Goal: Information Seeking & Learning: Check status

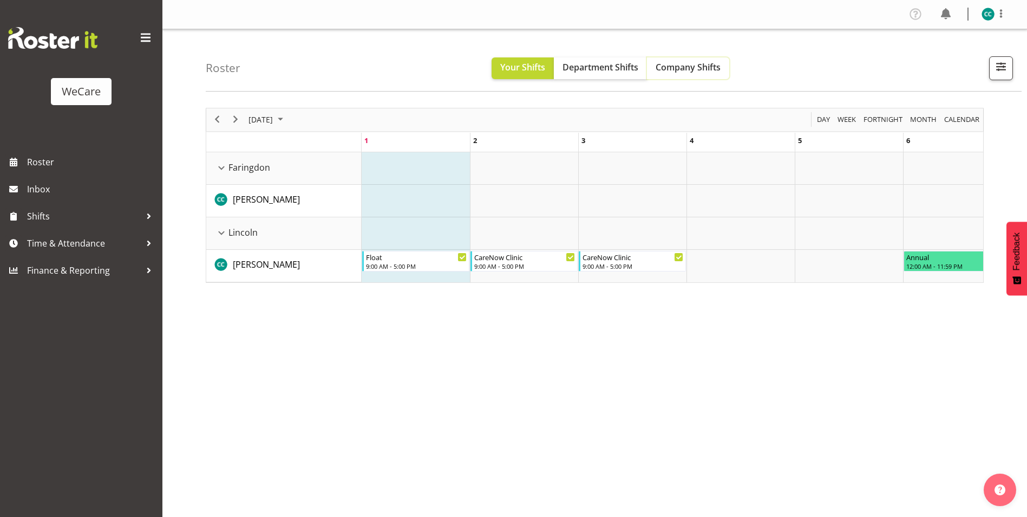
click at [704, 67] on span "Company Shifts" at bounding box center [688, 67] width 65 height 12
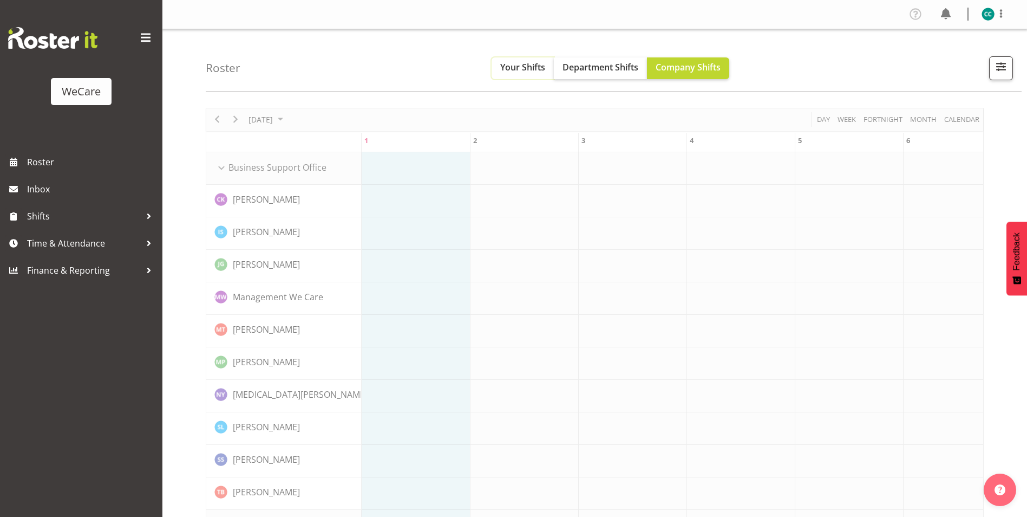
click at [550, 63] on button "Your Shifts" at bounding box center [523, 68] width 62 height 22
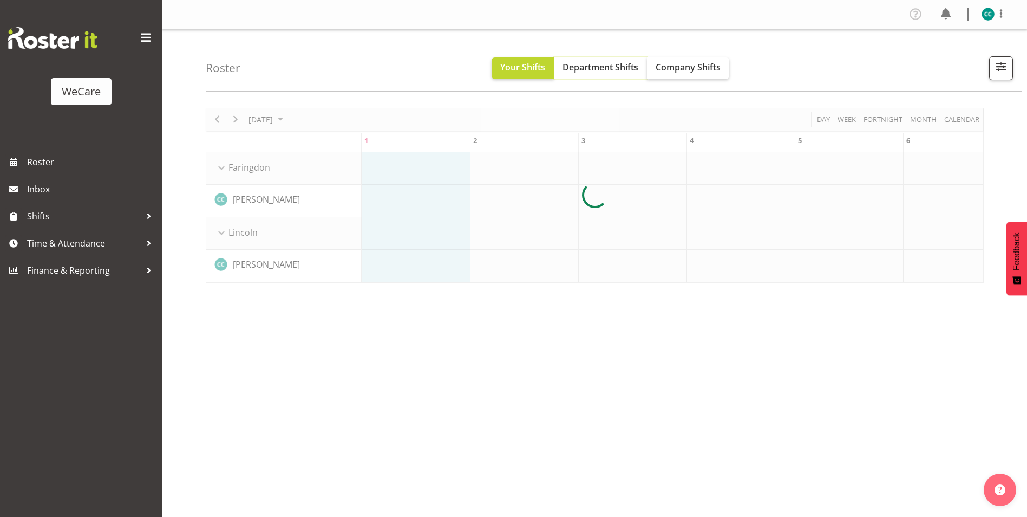
click at [607, 68] on span "Department Shifts" at bounding box center [601, 67] width 76 height 12
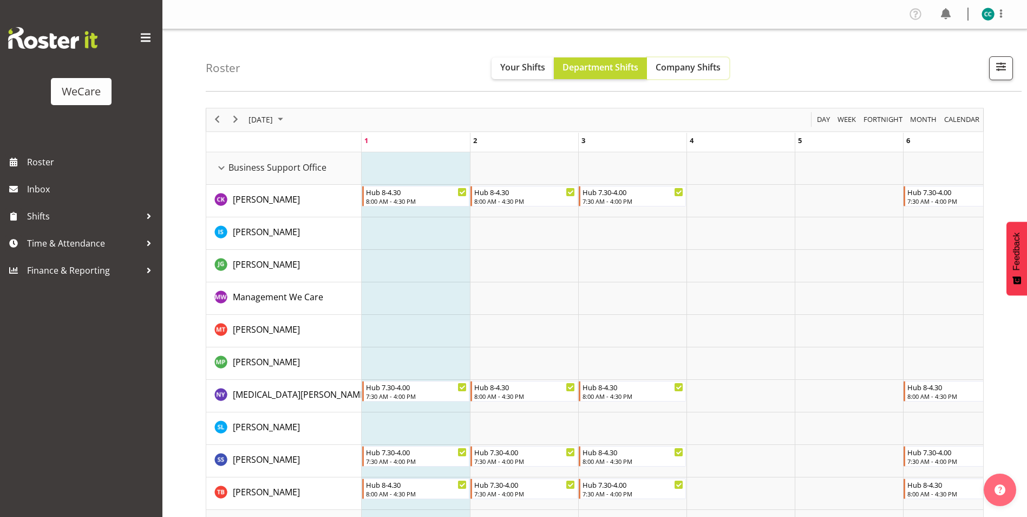
click at [684, 66] on span "Company Shifts" at bounding box center [688, 67] width 65 height 12
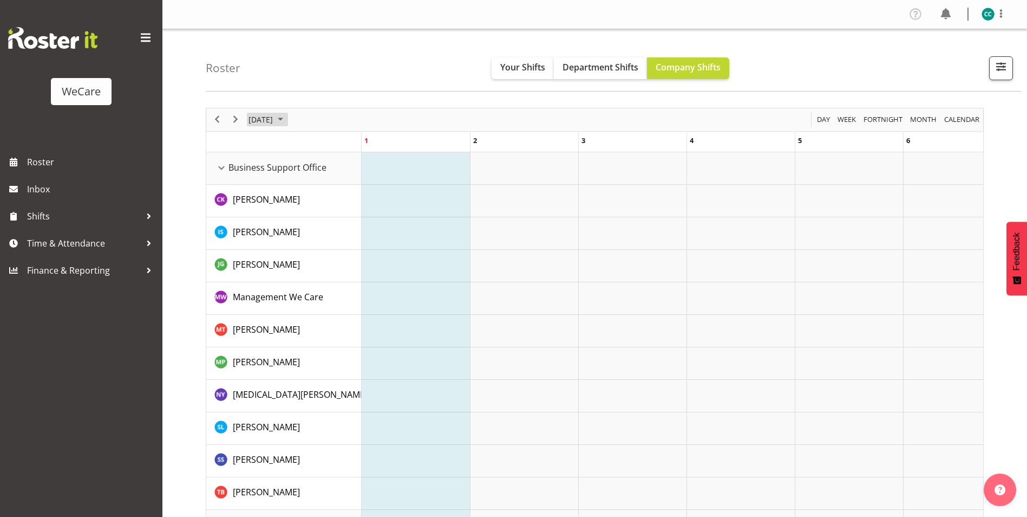
click at [274, 114] on span "[DATE]" at bounding box center [260, 120] width 27 height 14
click at [571, 261] on td "of October 2025" at bounding box center [524, 266] width 108 height 32
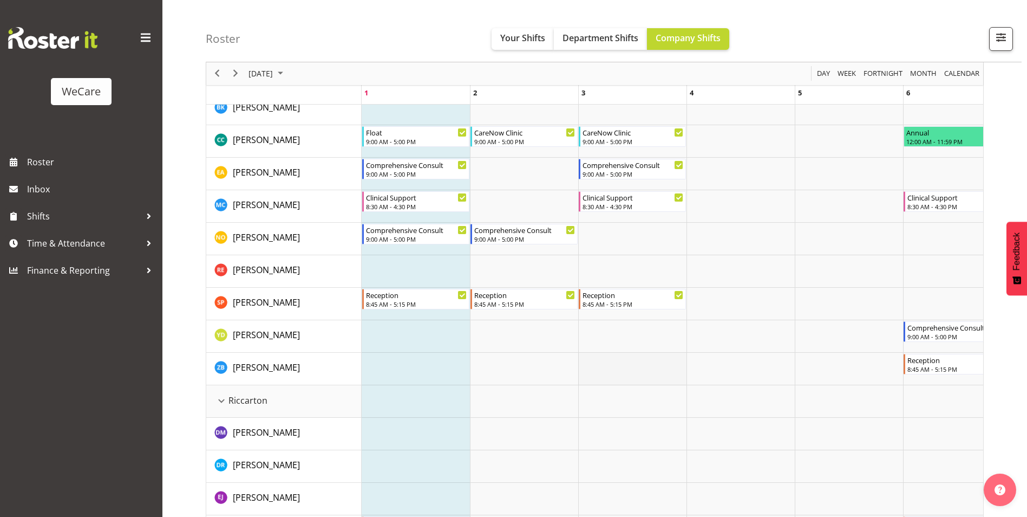
scroll to position [1837, 0]
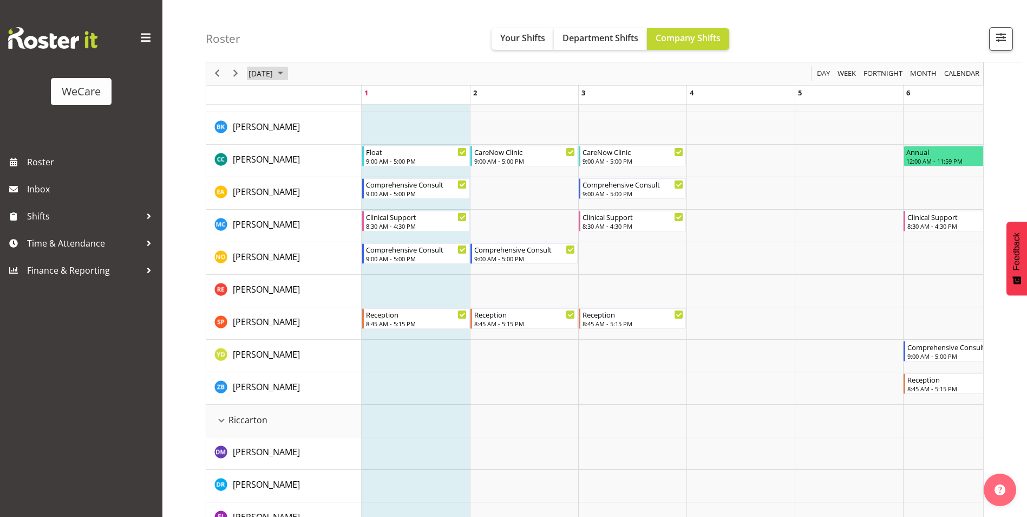
click at [273, 75] on span "[DATE]" at bounding box center [260, 74] width 27 height 14
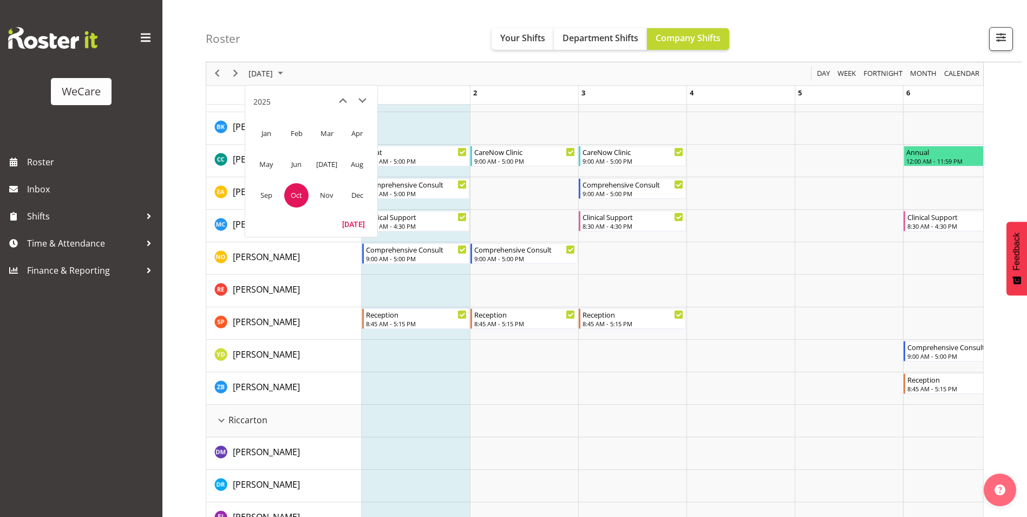
click at [298, 187] on span "Oct" at bounding box center [296, 195] width 24 height 24
click at [274, 71] on span "[DATE]" at bounding box center [260, 74] width 27 height 14
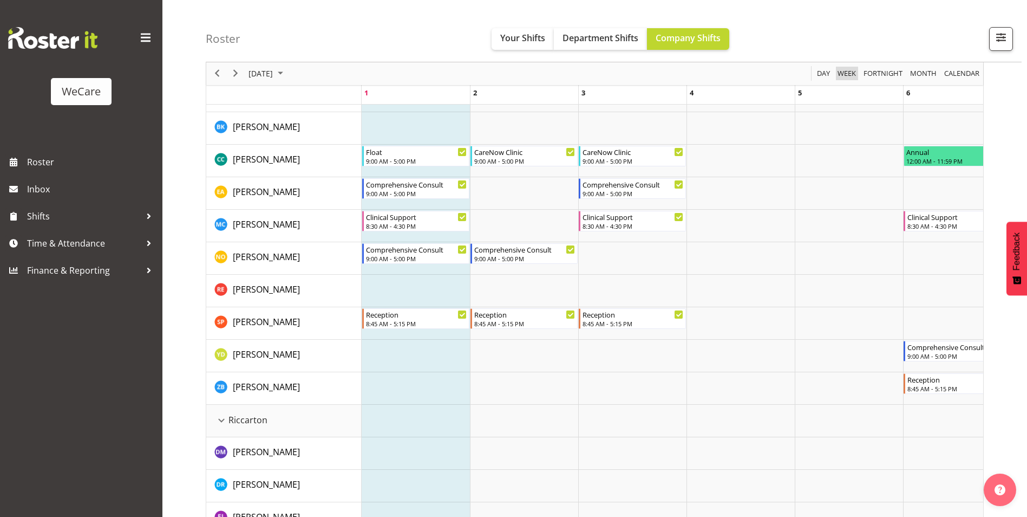
click at [843, 74] on span "Week" at bounding box center [847, 74] width 21 height 14
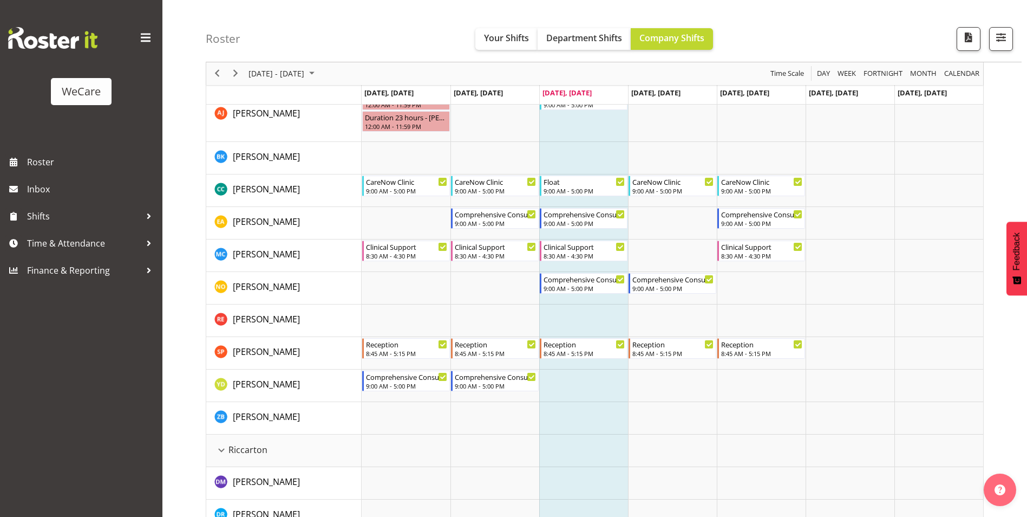
scroll to position [1795, 0]
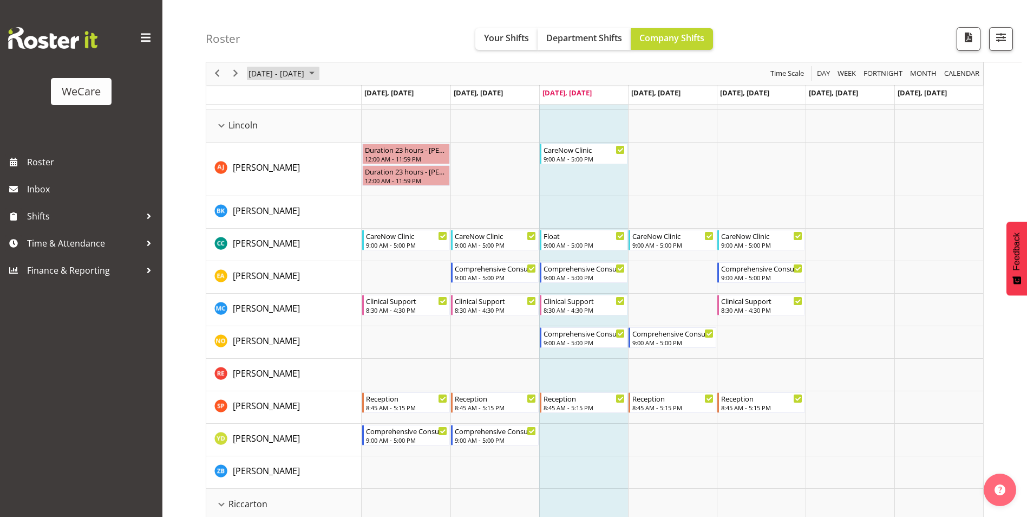
click at [289, 69] on span "[DATE] - [DATE]" at bounding box center [276, 74] width 58 height 14
click at [263, 154] on span "6" at bounding box center [260, 156] width 16 height 16
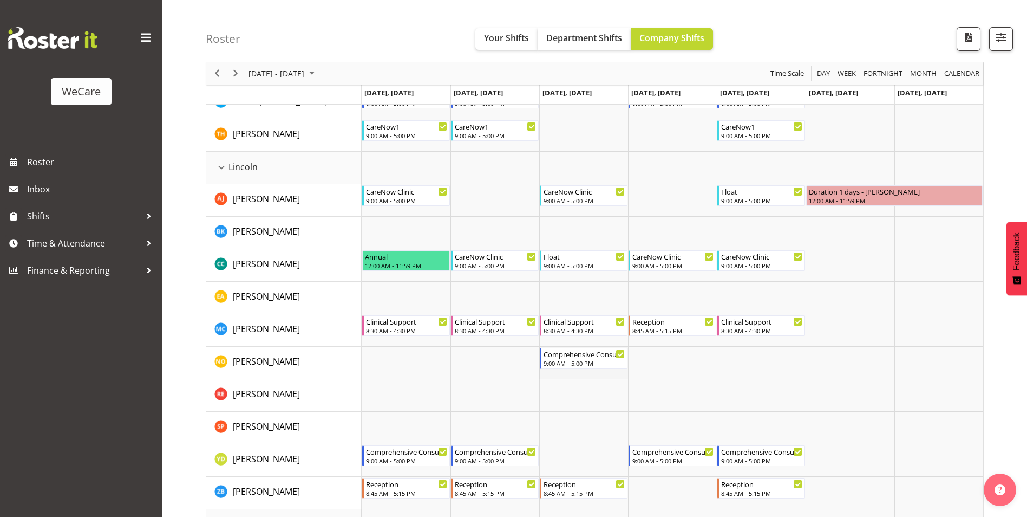
scroll to position [1687, 0]
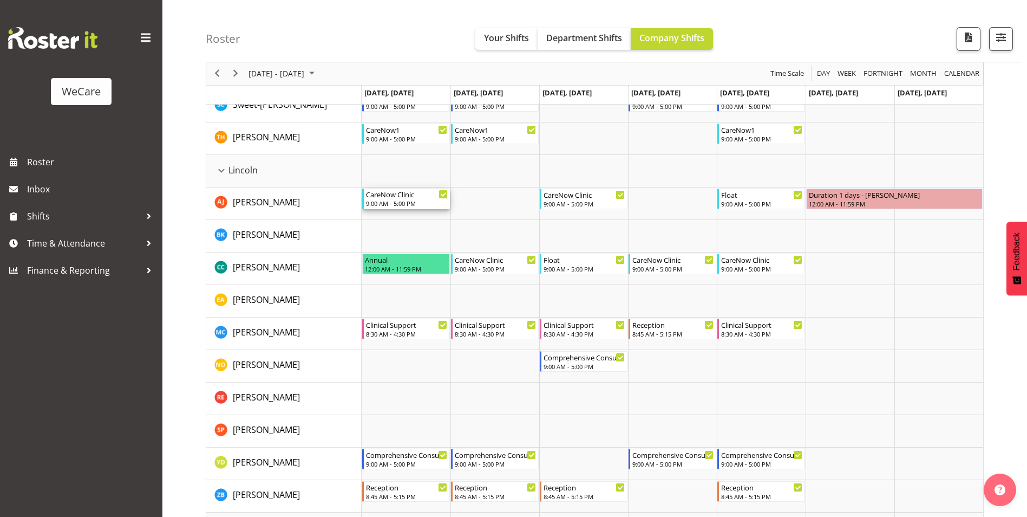
click at [415, 205] on div "9:00 AM - 5:00 PM" at bounding box center [407, 203] width 82 height 9
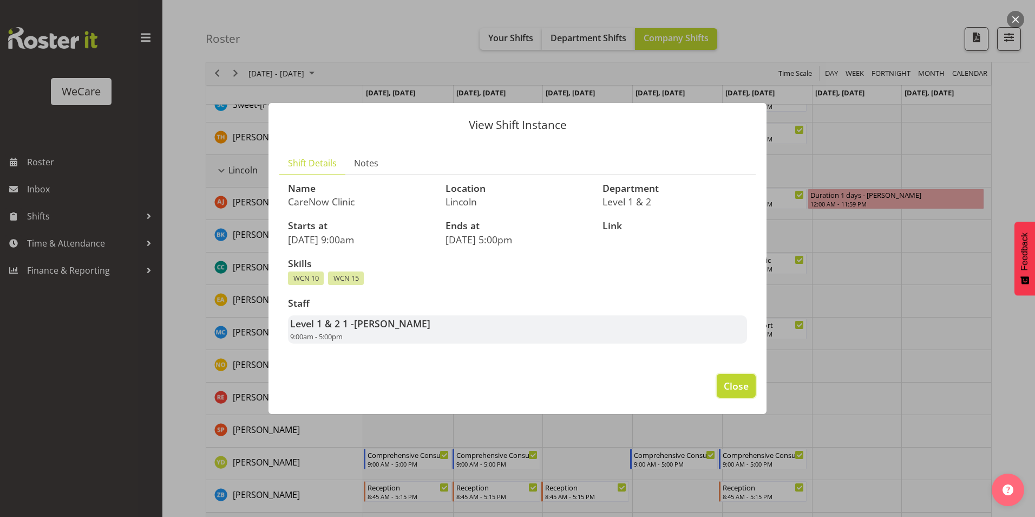
click at [737, 392] on span "Close" at bounding box center [736, 386] width 25 height 14
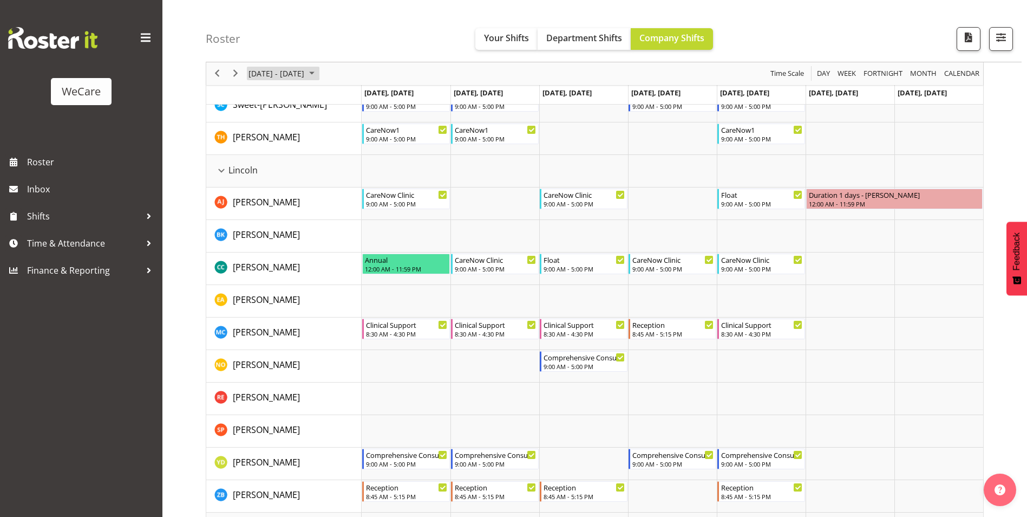
click at [305, 71] on span "[DATE] - [DATE]" at bounding box center [276, 74] width 58 height 14
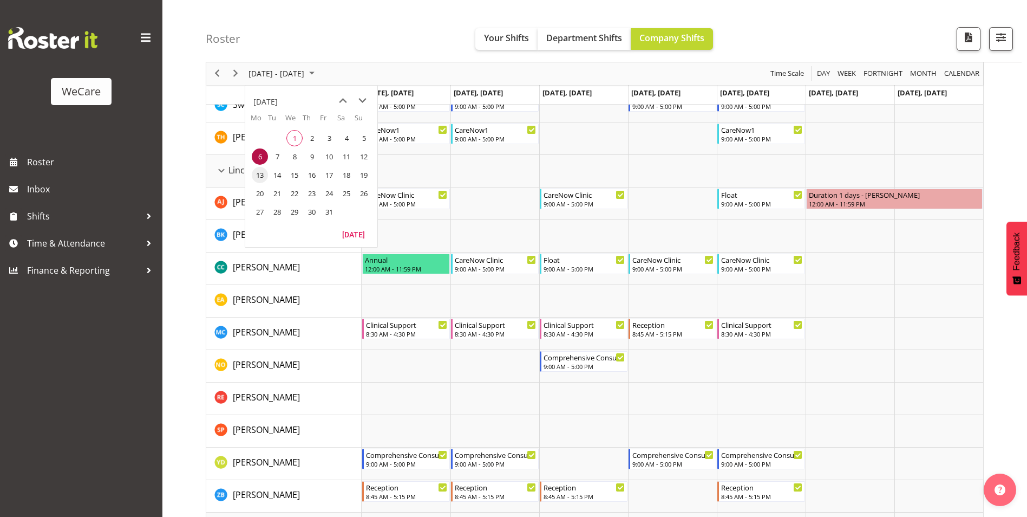
click at [257, 174] on span "13" at bounding box center [260, 175] width 16 height 16
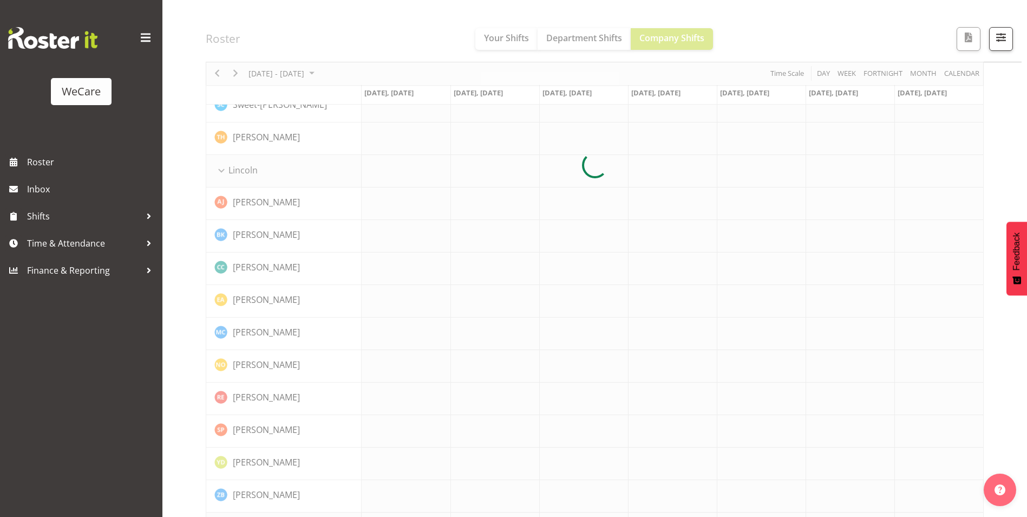
scroll to position [1698, 0]
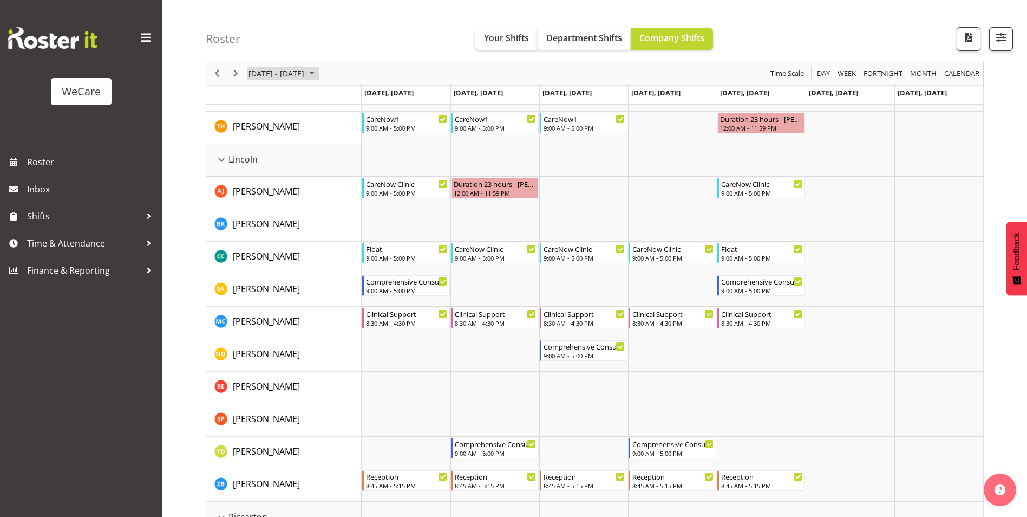
click at [291, 76] on span "[DATE] - [DATE]" at bounding box center [276, 74] width 58 height 14
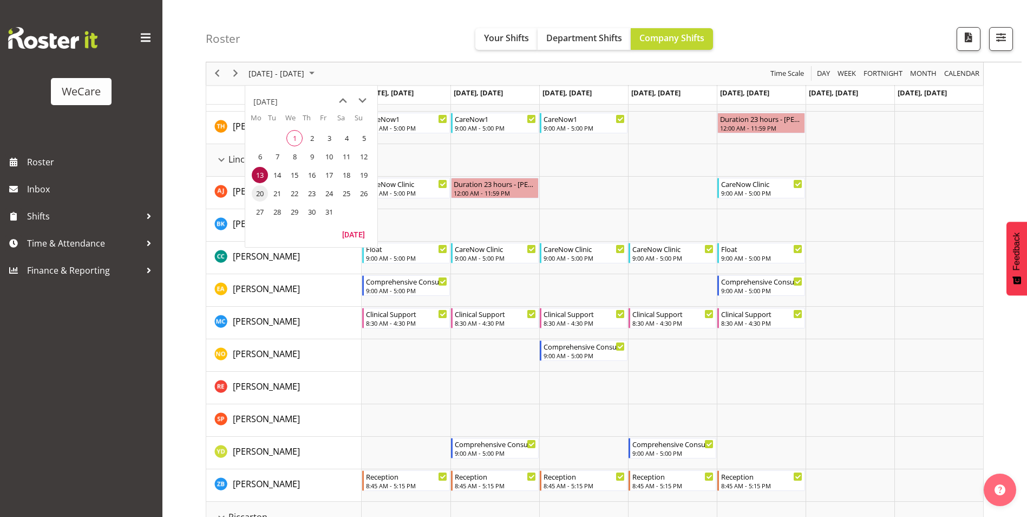
click at [260, 194] on span "20" at bounding box center [260, 193] width 16 height 16
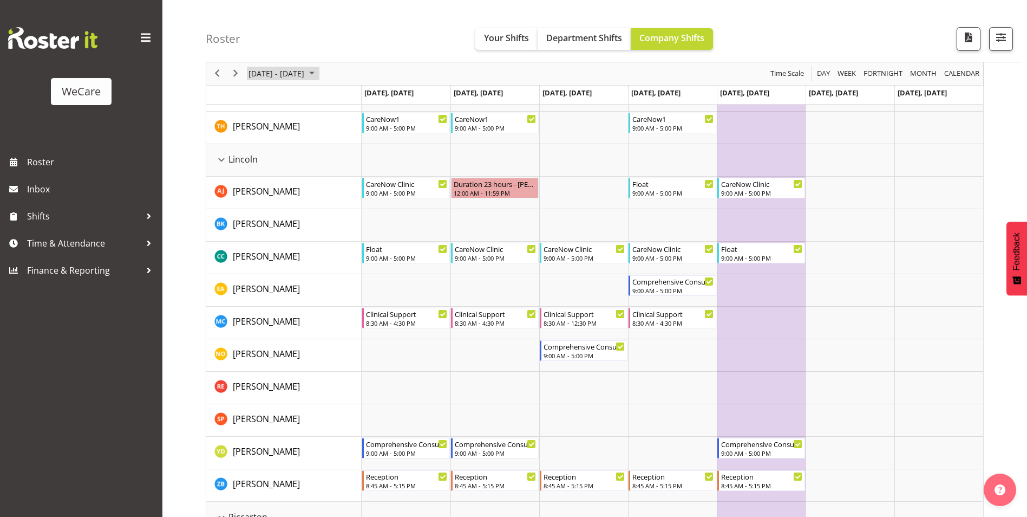
click at [283, 78] on span "[DATE] - [DATE]" at bounding box center [276, 74] width 58 height 14
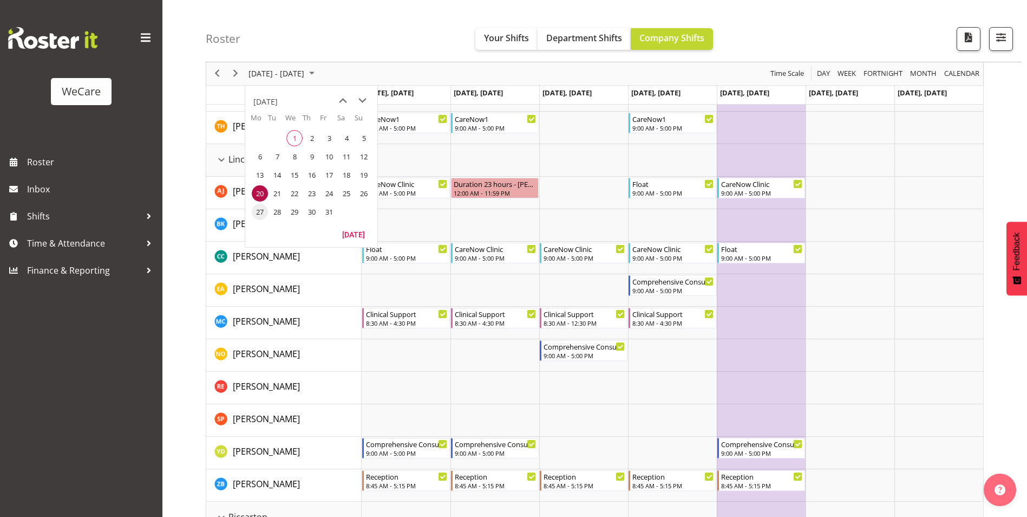
click at [255, 216] on span "27" at bounding box center [260, 212] width 16 height 16
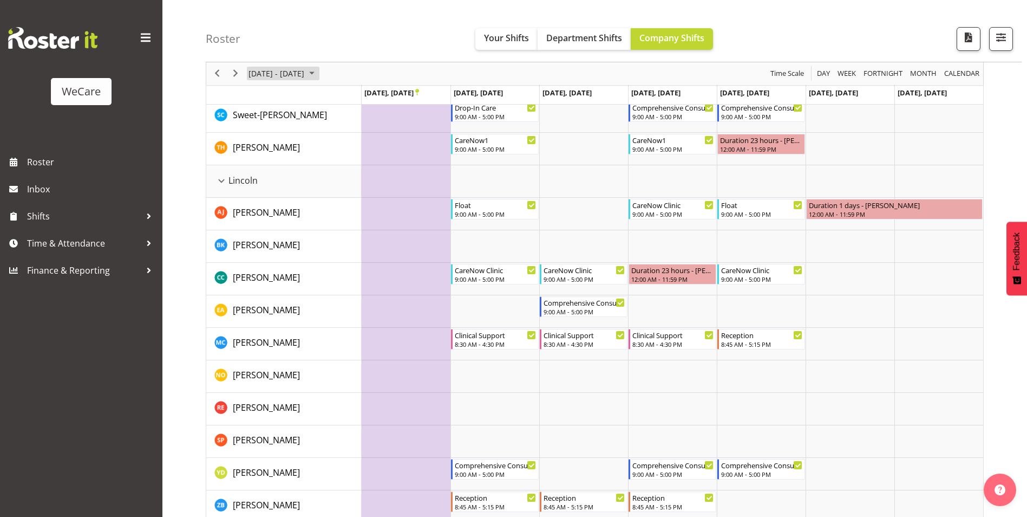
click at [295, 68] on span "[DATE] - [DATE]" at bounding box center [276, 74] width 58 height 14
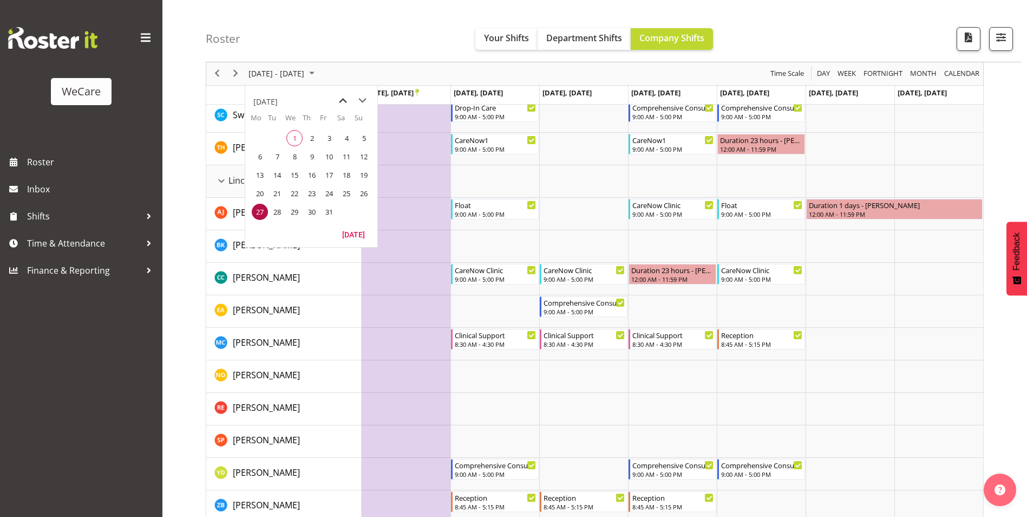
click at [342, 101] on span "previous month" at bounding box center [343, 100] width 19 height 19
click at [470, 172] on td "Timeline Week of October 27, 2025" at bounding box center [495, 181] width 89 height 32
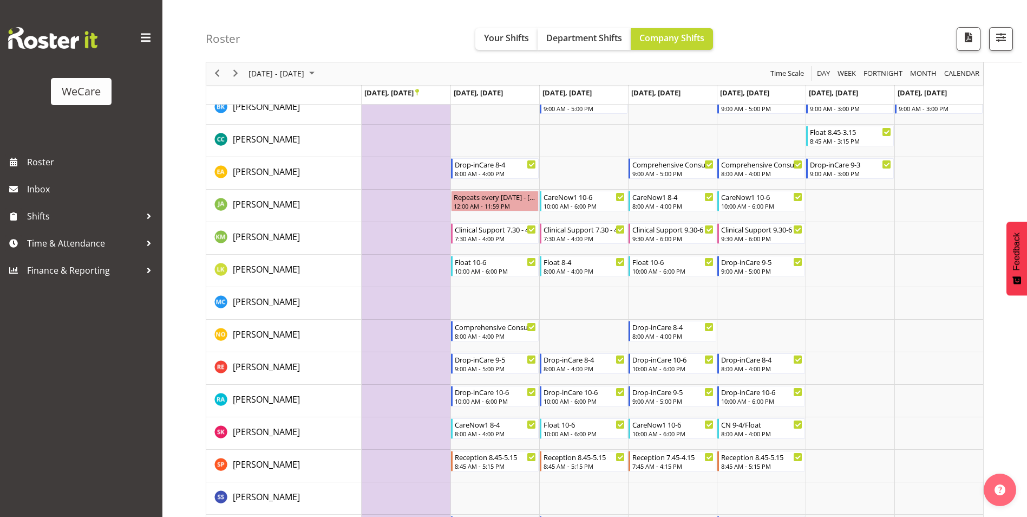
scroll to position [615, 0]
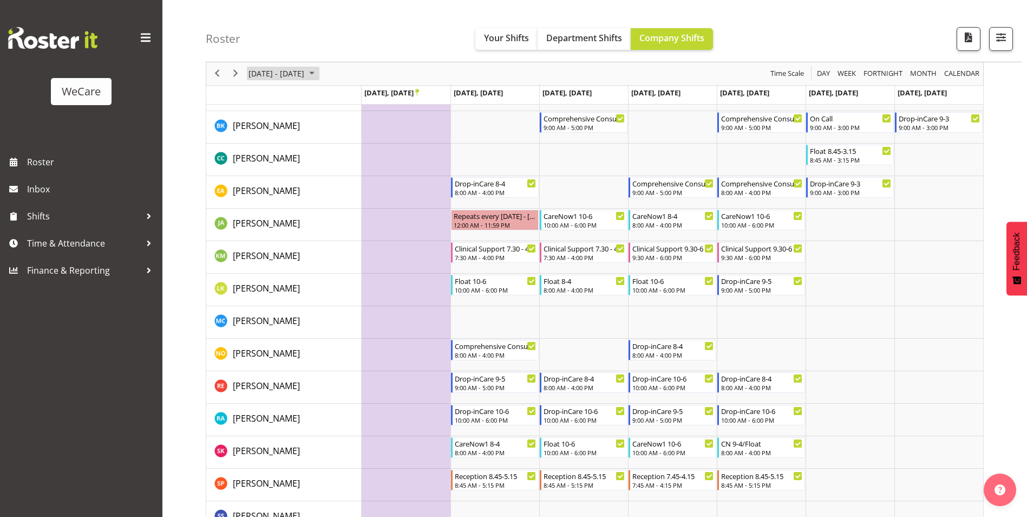
click at [303, 78] on span "[DATE] - [DATE]" at bounding box center [276, 74] width 58 height 14
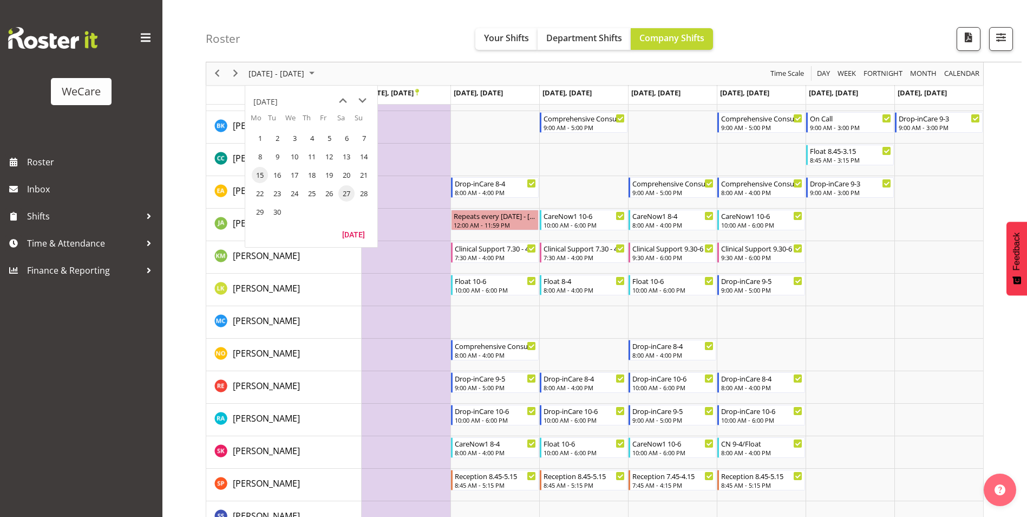
click at [258, 174] on span "15" at bounding box center [260, 175] width 16 height 16
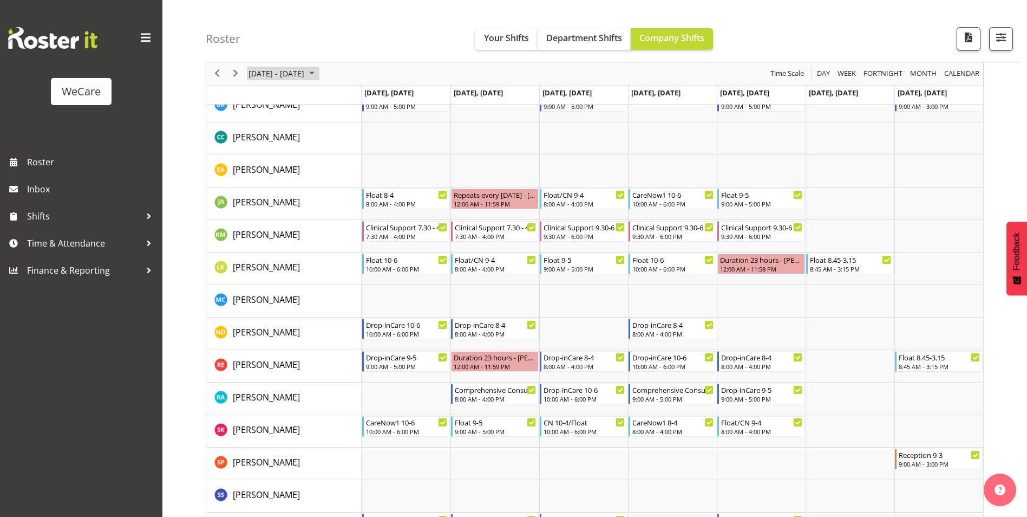
click at [305, 79] on span "[DATE] - [DATE]" at bounding box center [276, 74] width 58 height 14
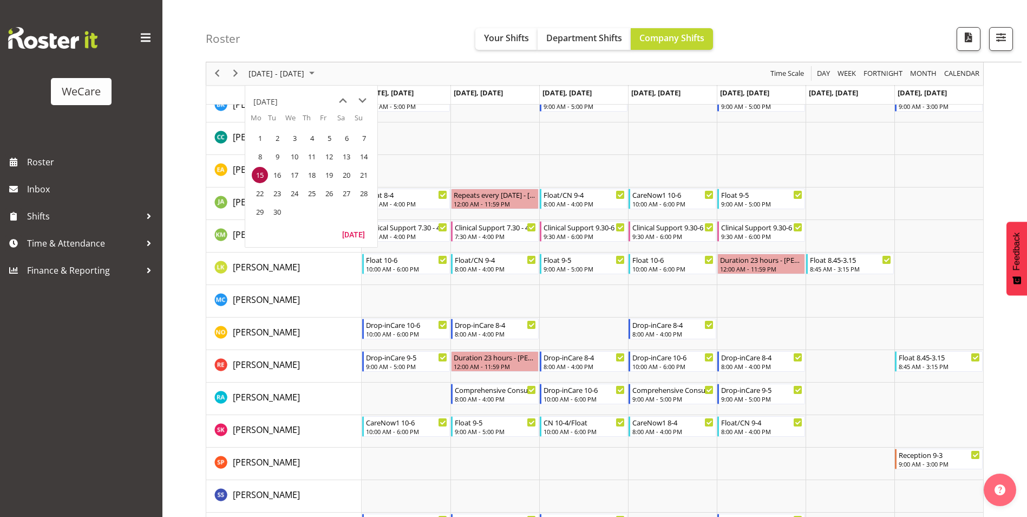
click at [259, 156] on span "8" at bounding box center [260, 156] width 16 height 16
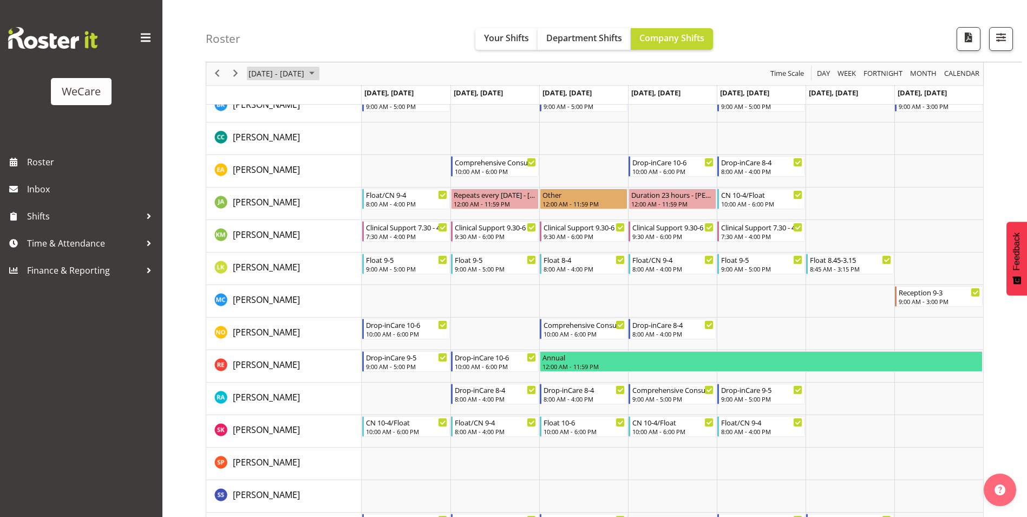
click at [305, 73] on span "[DATE] - [DATE]" at bounding box center [276, 74] width 58 height 14
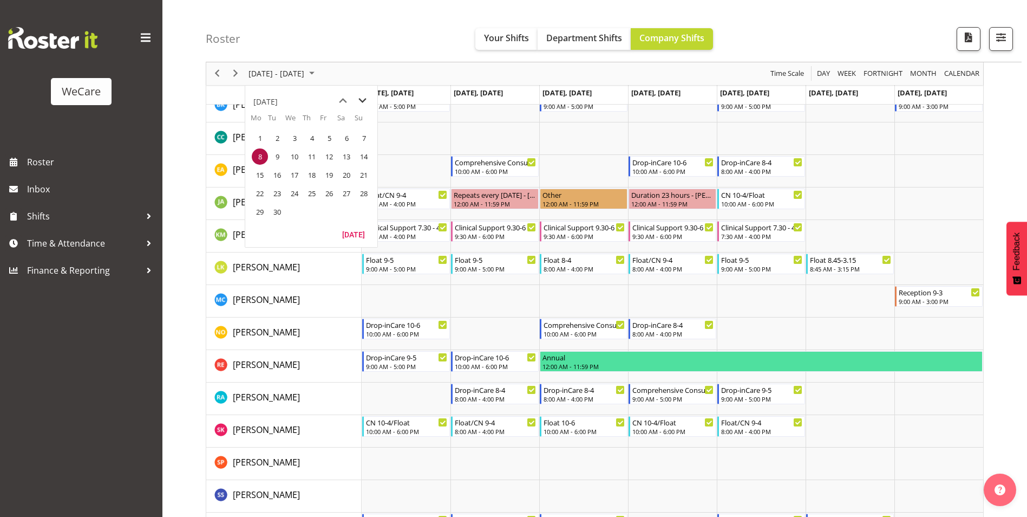
click at [360, 101] on span "next month" at bounding box center [362, 100] width 19 height 19
drag, startPoint x: 292, startPoint y: 158, endPoint x: 318, endPoint y: 158, distance: 26.0
click at [292, 158] on span "8" at bounding box center [294, 156] width 16 height 16
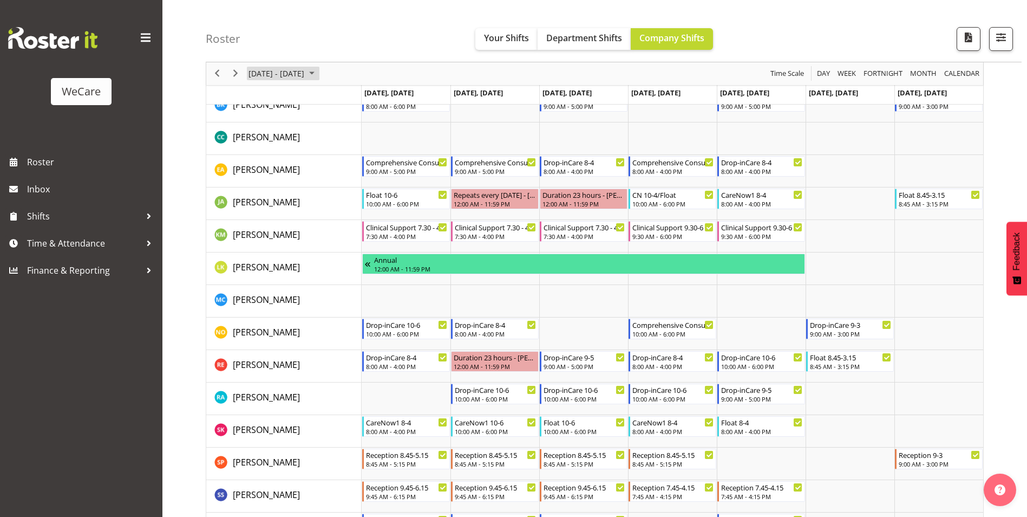
click at [318, 73] on span "October 2025" at bounding box center [311, 74] width 13 height 14
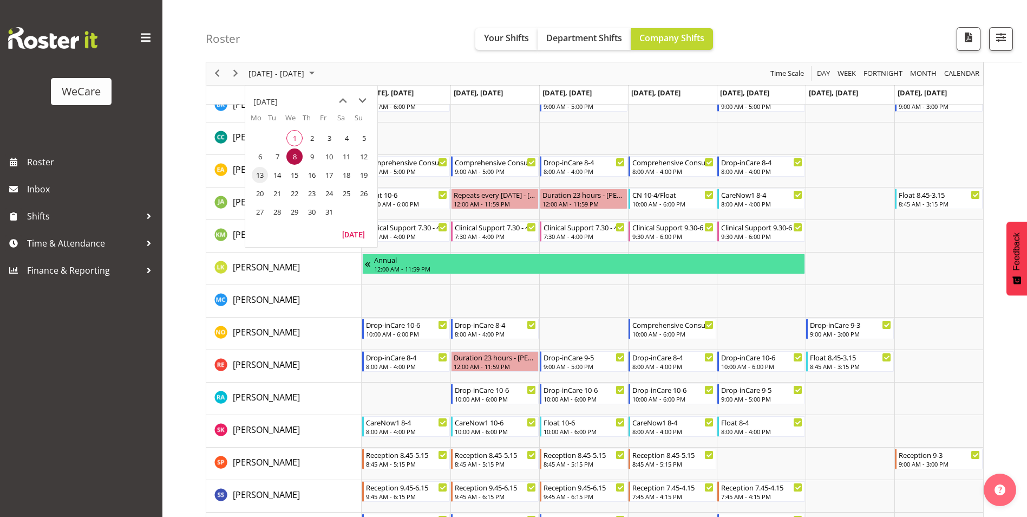
click at [262, 176] on span "13" at bounding box center [260, 175] width 16 height 16
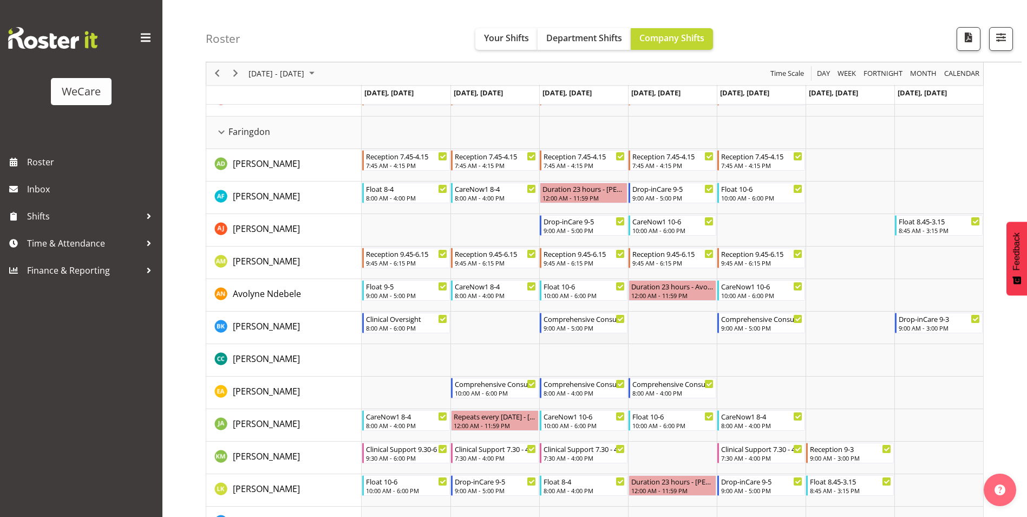
scroll to position [344, 0]
